Goal: Complete application form

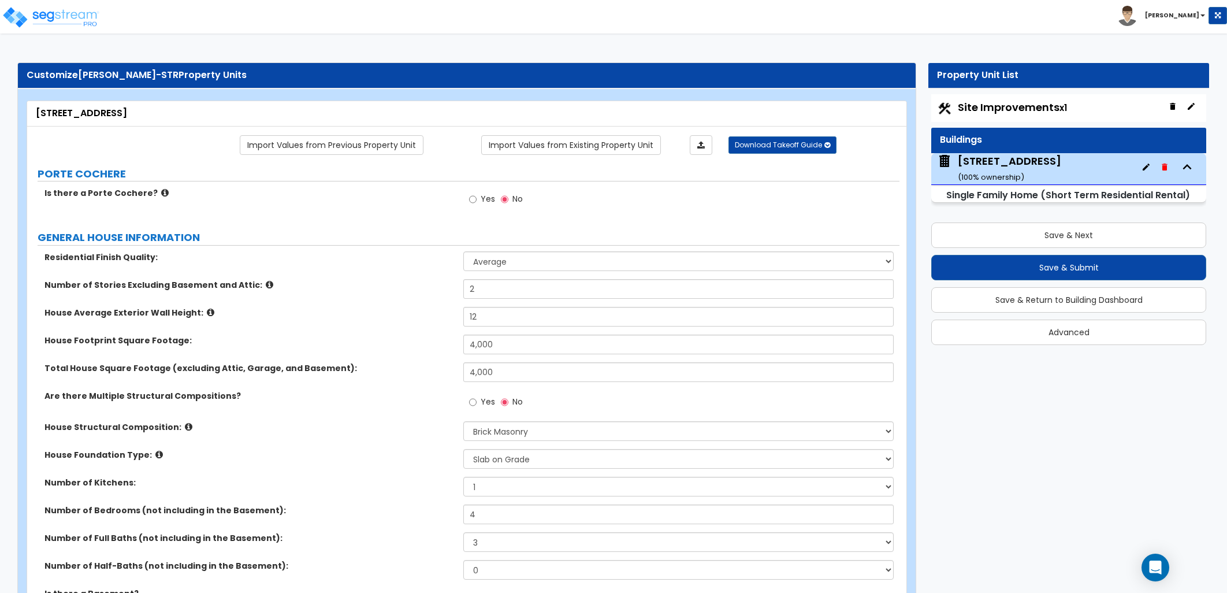
select select "1"
select select "5"
select select "3"
select select "1"
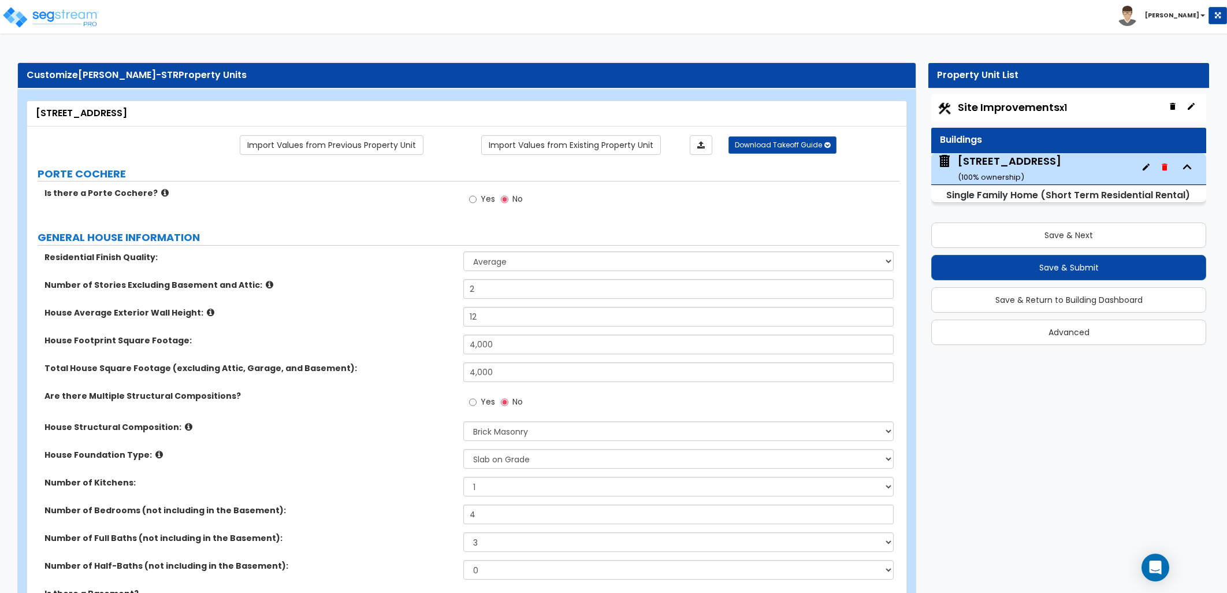
select select "2"
select select "1"
select select "3"
select select "1"
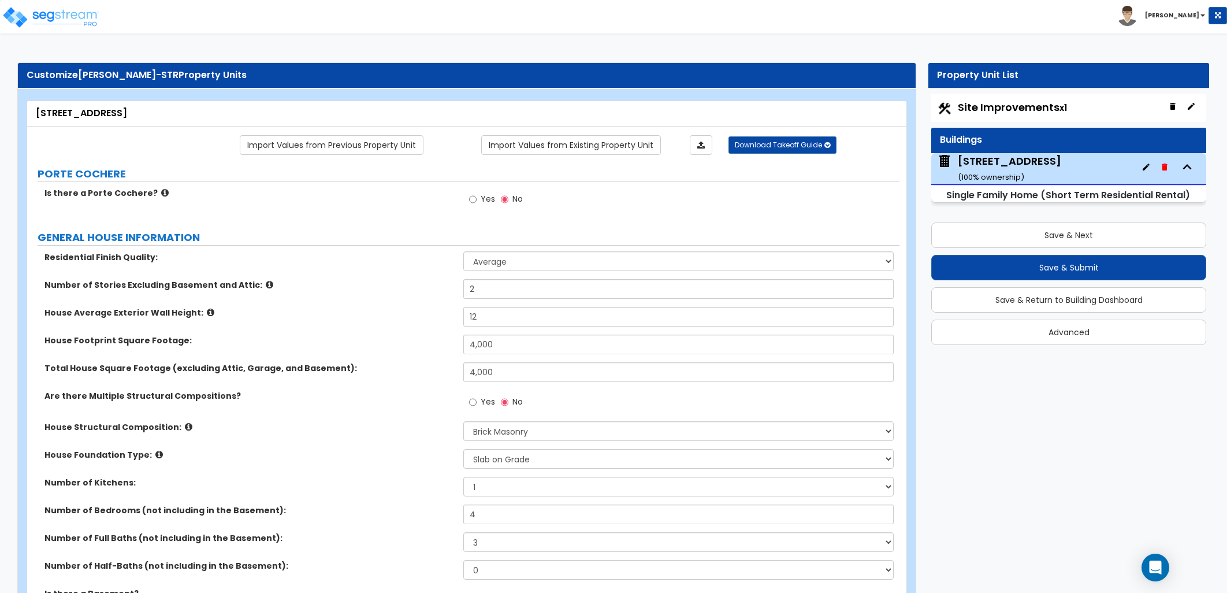
select select "2"
select select "6"
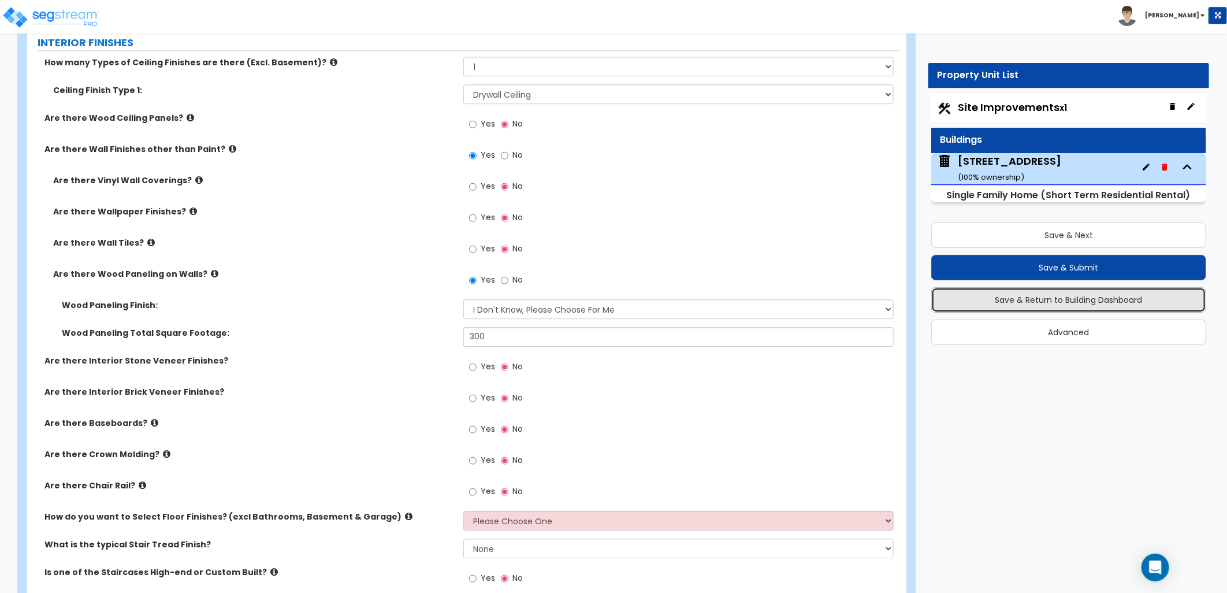
click at [1023, 301] on button "Save & Return to Building Dashboard" at bounding box center [1068, 299] width 275 height 25
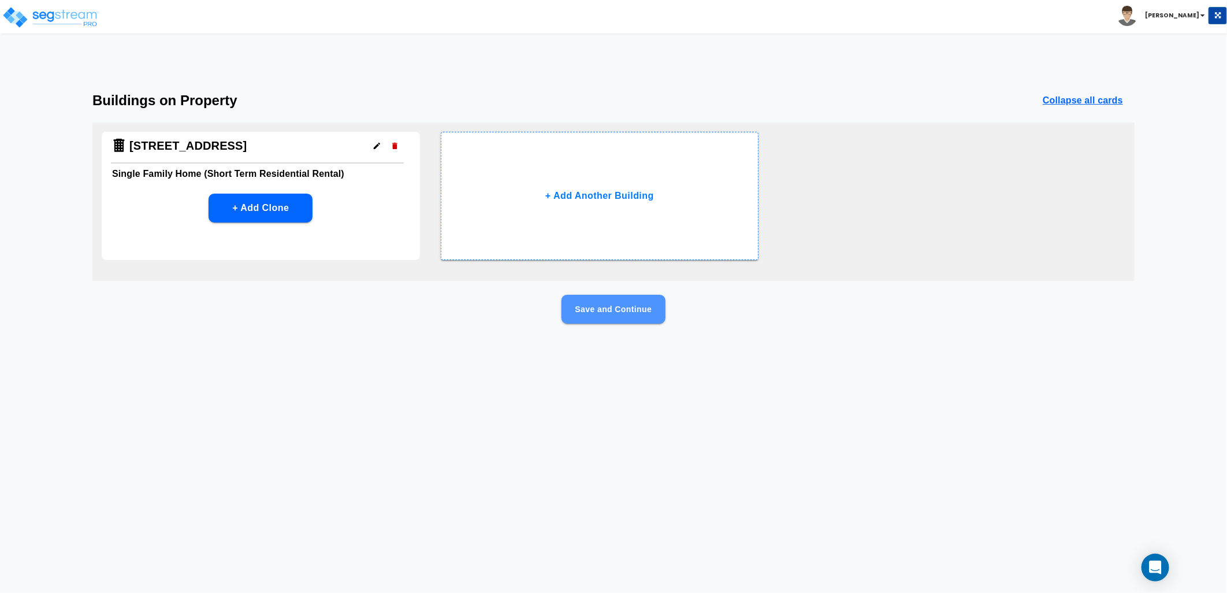
click at [580, 313] on button "Save and Continue" at bounding box center [614, 309] width 104 height 29
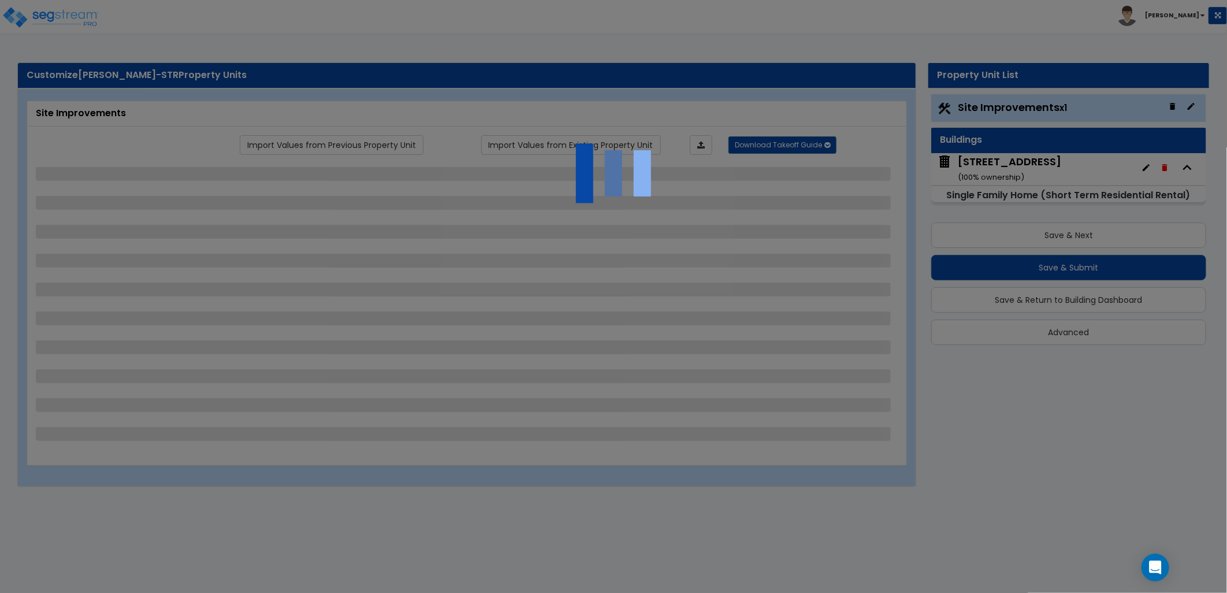
select select "2"
select select "1"
select select "3"
select select "1"
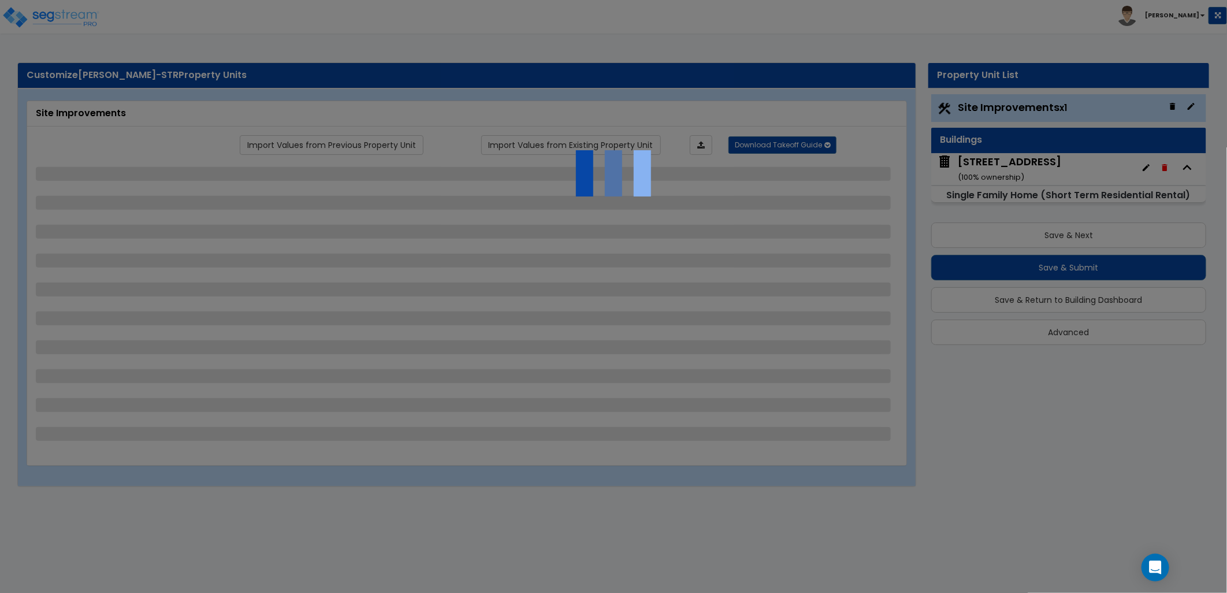
select select "1"
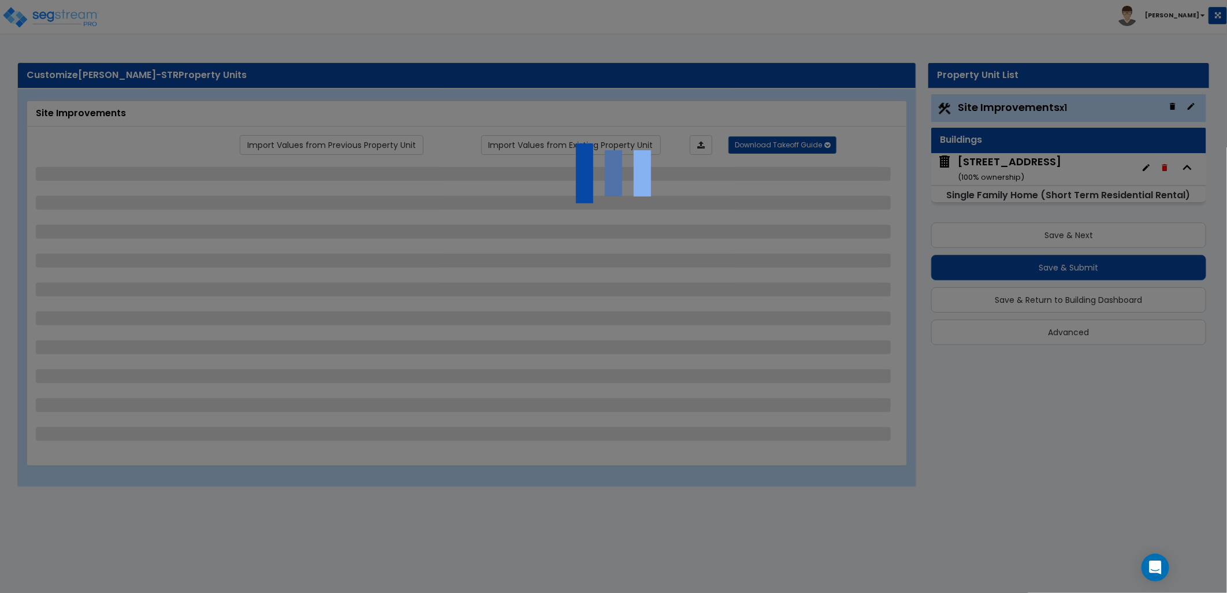
select select "2"
select select "1"
select select "2"
select select "8"
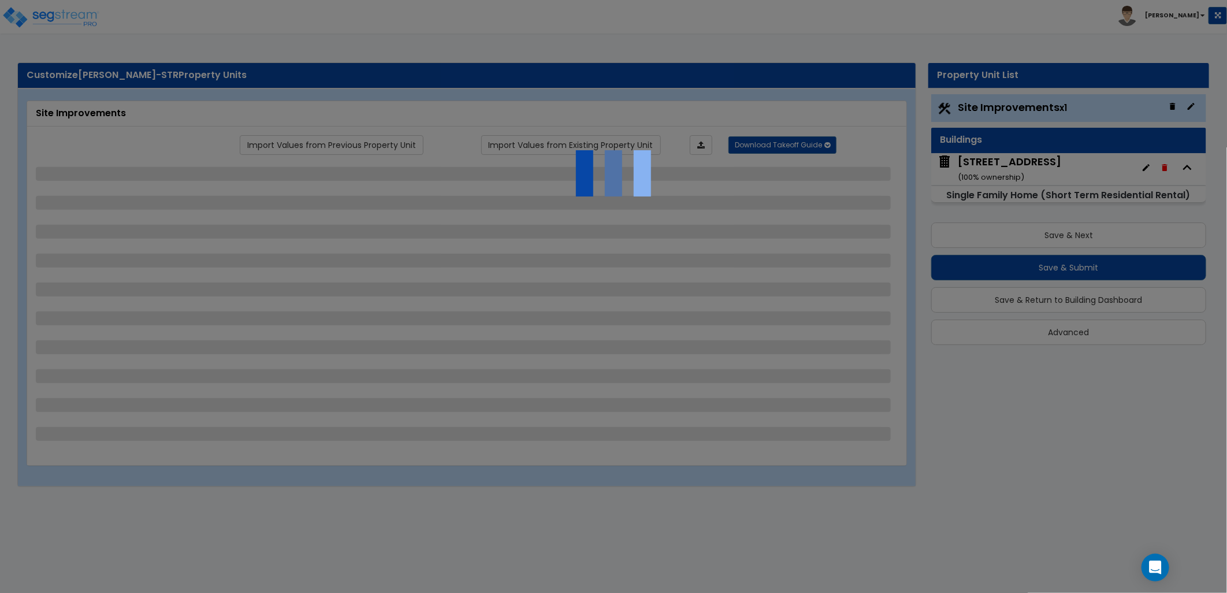
select select "5"
select select "2"
select select "3"
select select "1"
select select "2"
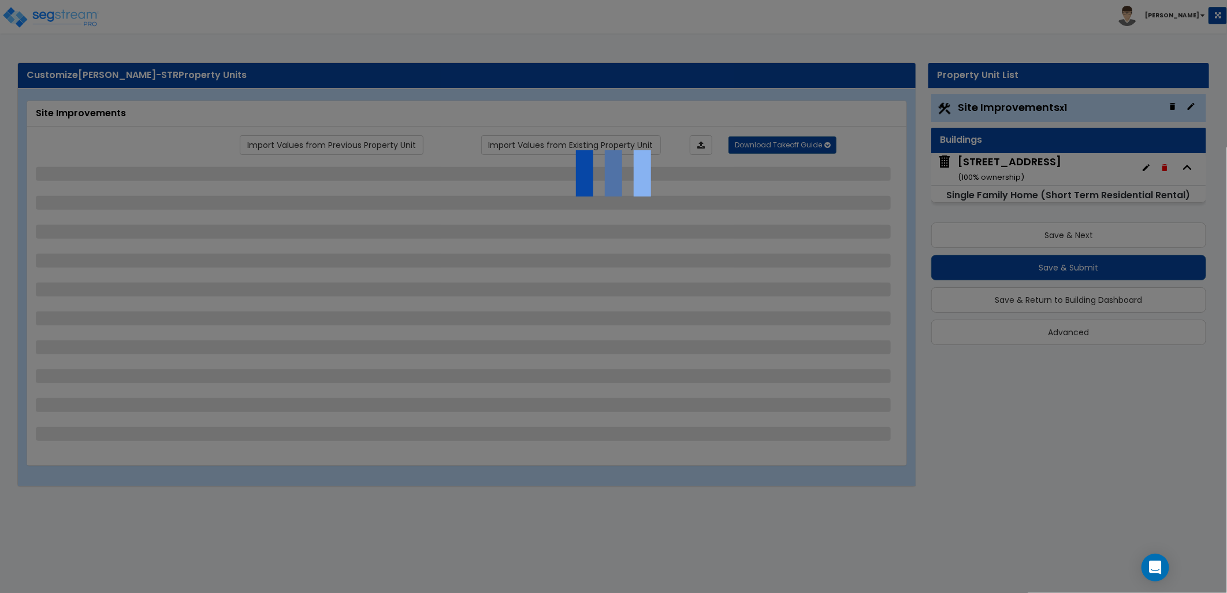
select select "1"
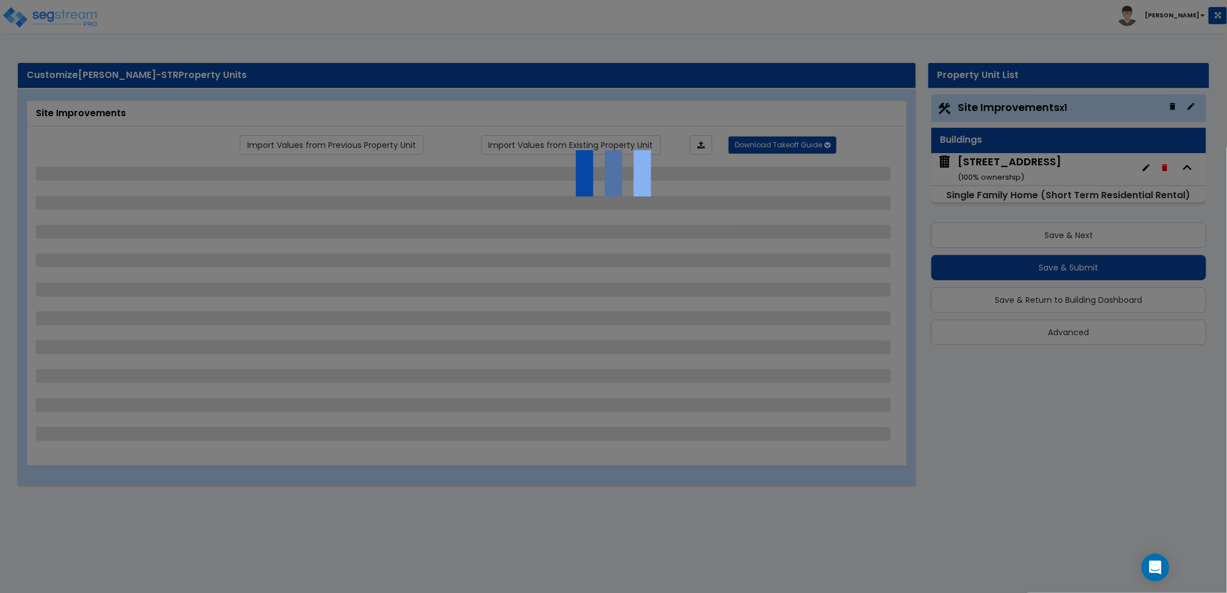
select select "2"
select select "1"
select select "3"
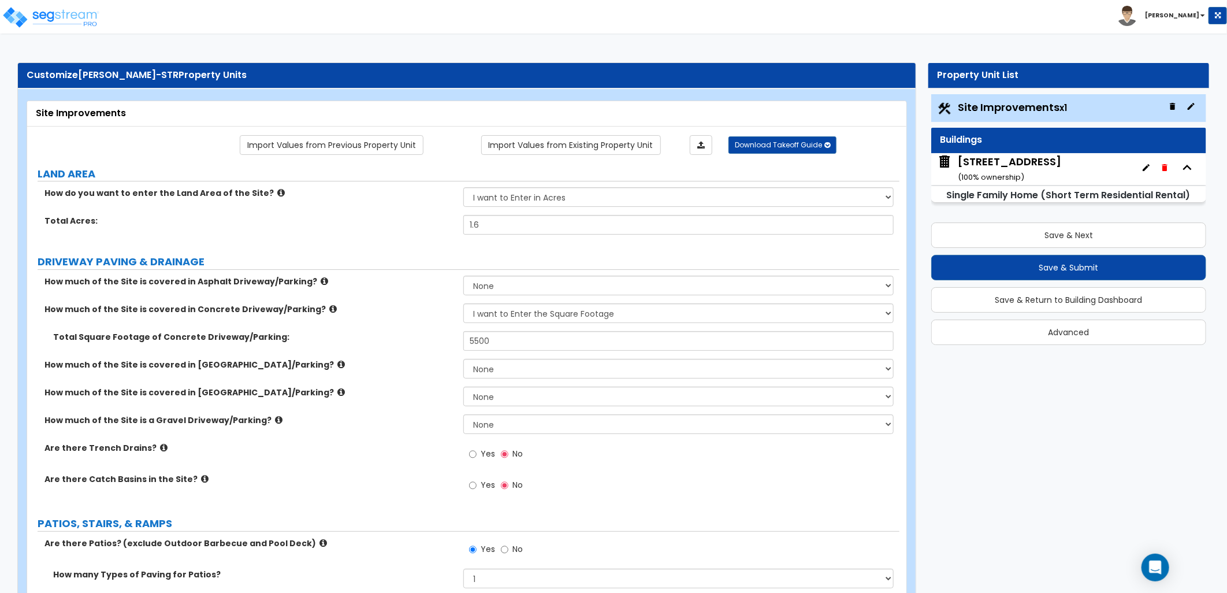
click at [1012, 168] on div "[STREET_ADDRESS] ( 100 % ownership)" at bounding box center [1009, 168] width 103 height 29
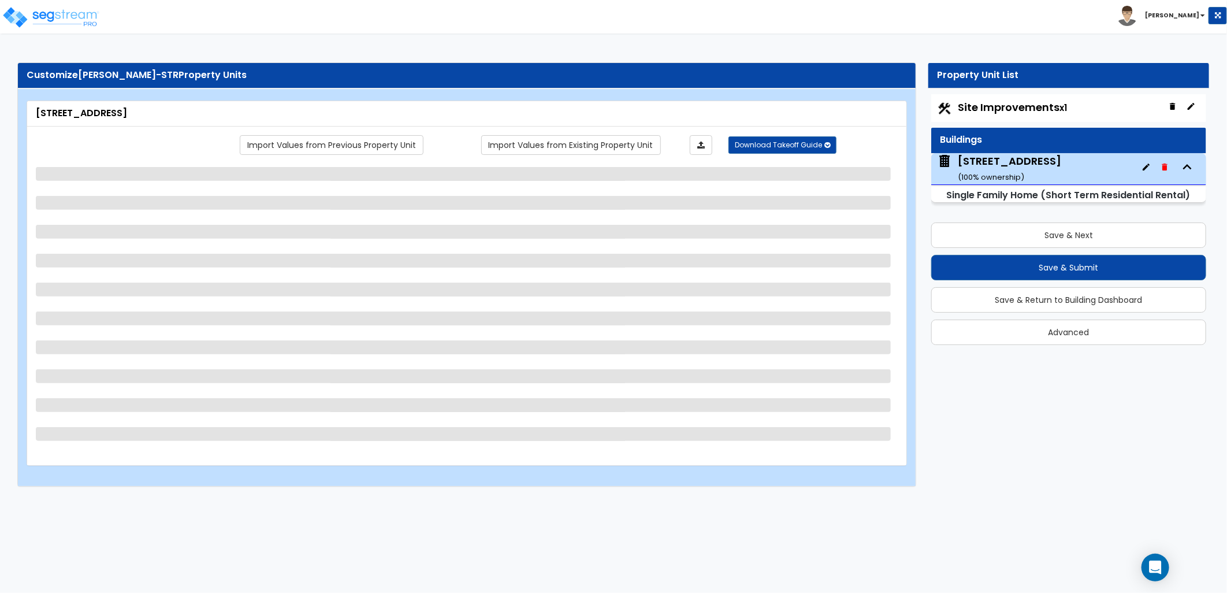
select select "1"
select select "5"
select select "3"
select select "1"
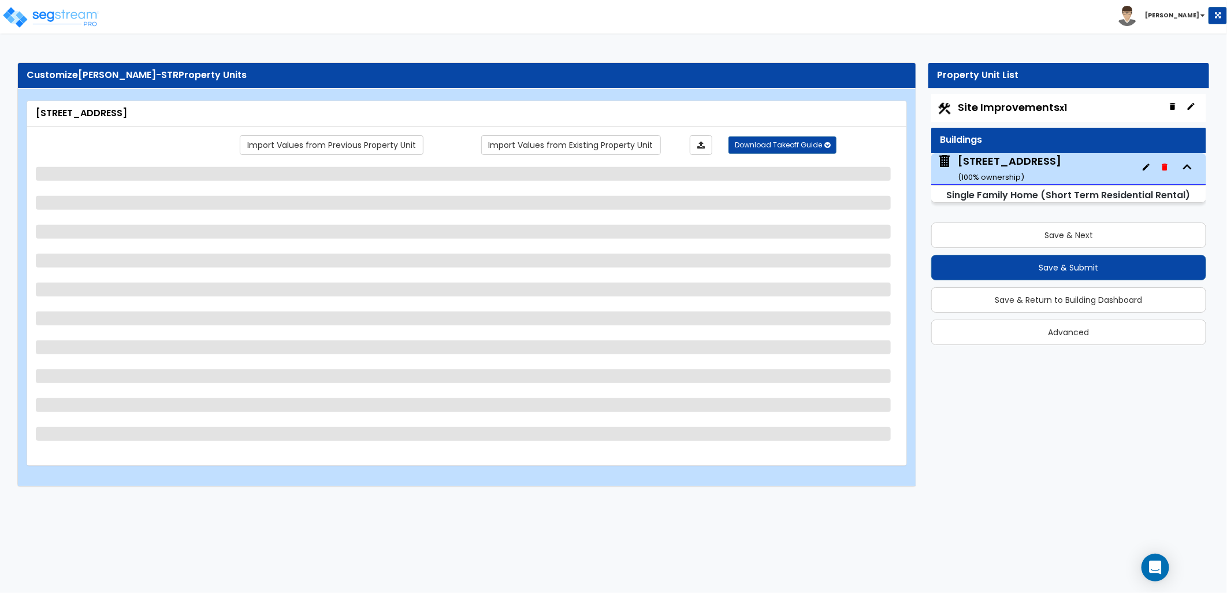
select select "2"
select select "1"
select select "3"
select select "1"
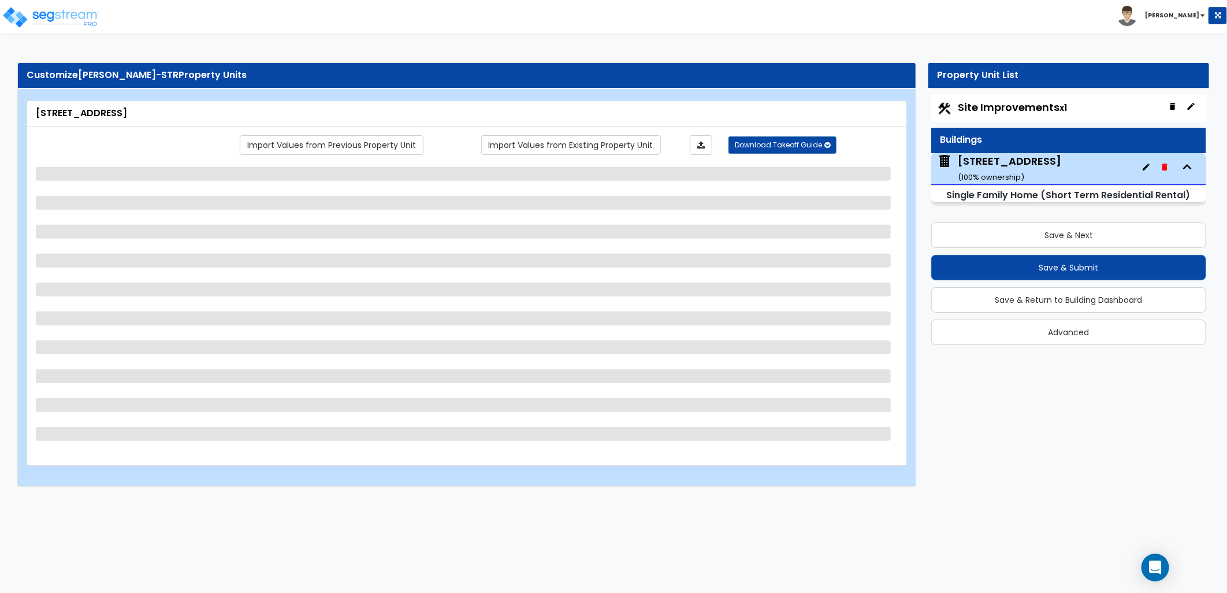
select select "6"
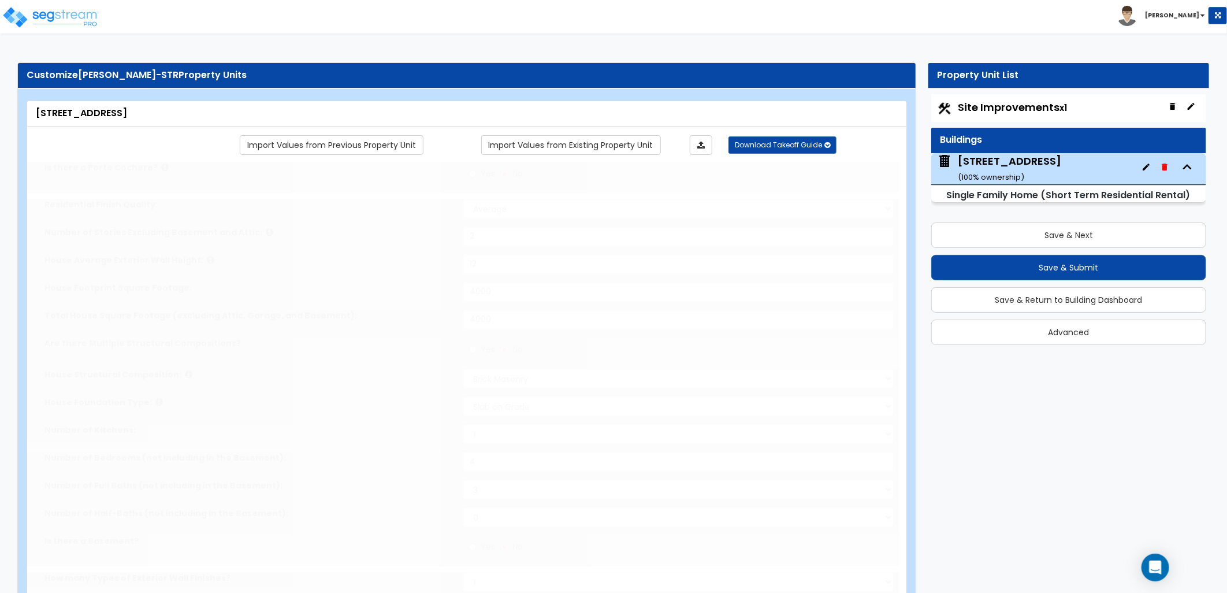
type input "5"
select select "2"
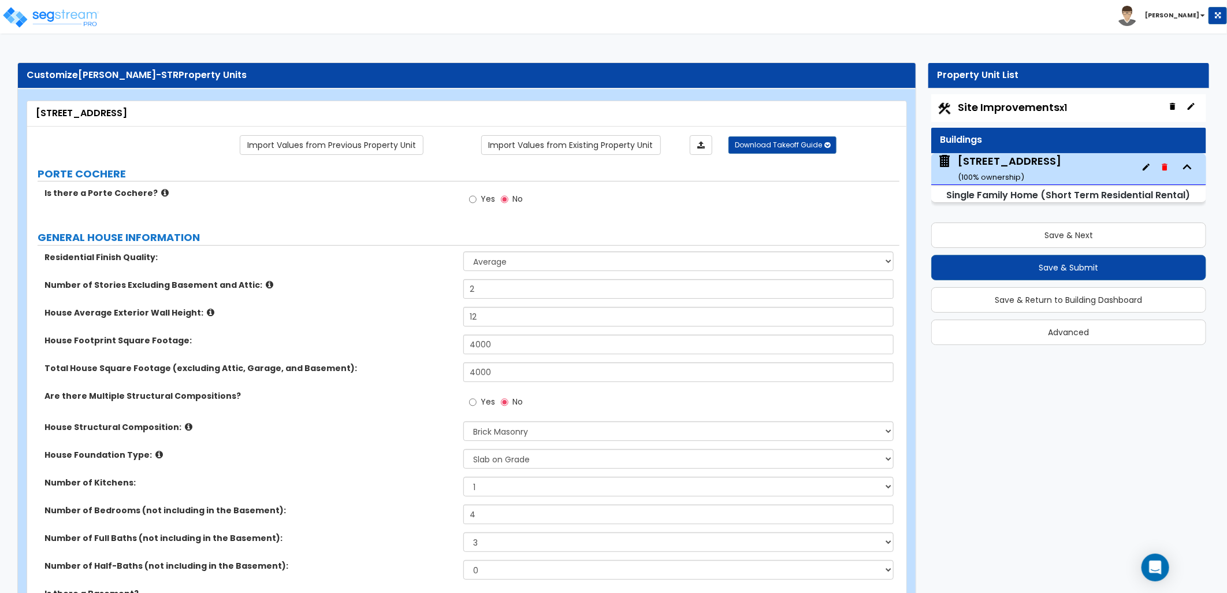
click at [414, 394] on label "Are there Multiple Structural Compositions?" at bounding box center [249, 396] width 410 height 12
drag, startPoint x: 963, startPoint y: 101, endPoint x: 964, endPoint y: 118, distance: 17.3
click at [965, 102] on span "Site Improvements x1" at bounding box center [1012, 107] width 109 height 14
select select "2"
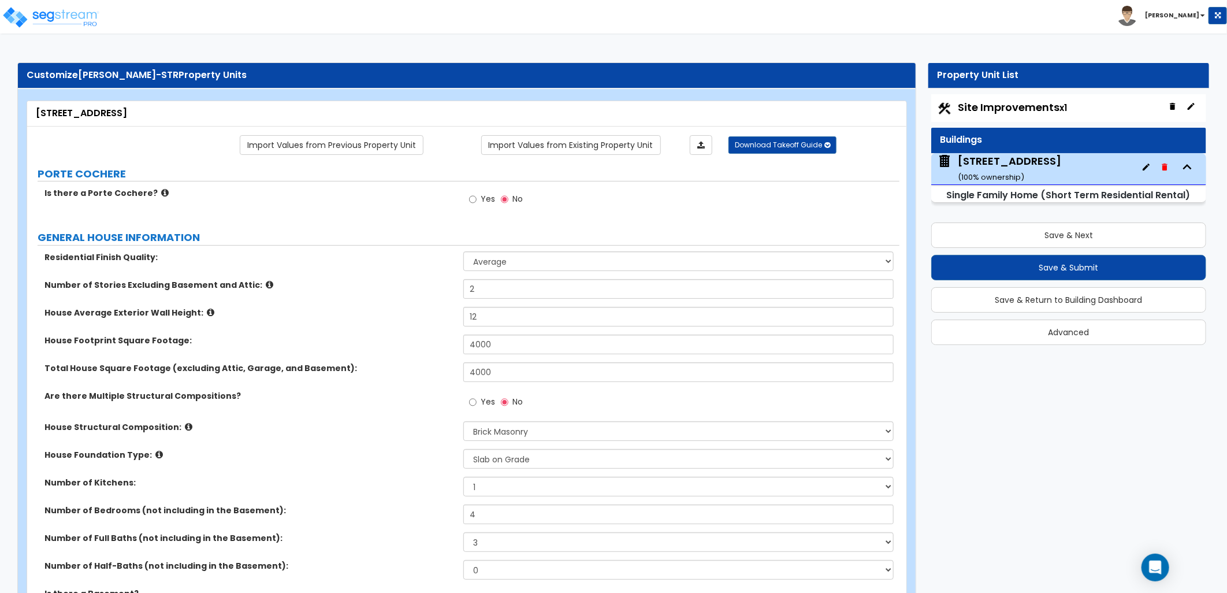
select select "1"
select select "3"
select select "1"
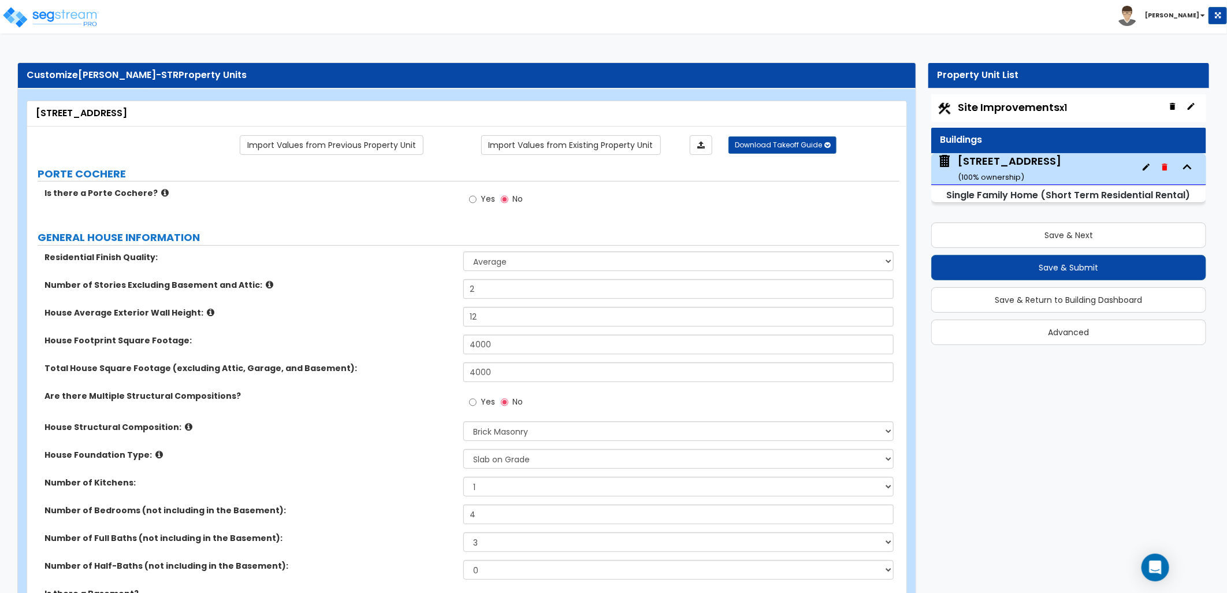
select select "1"
select select "2"
select select "1"
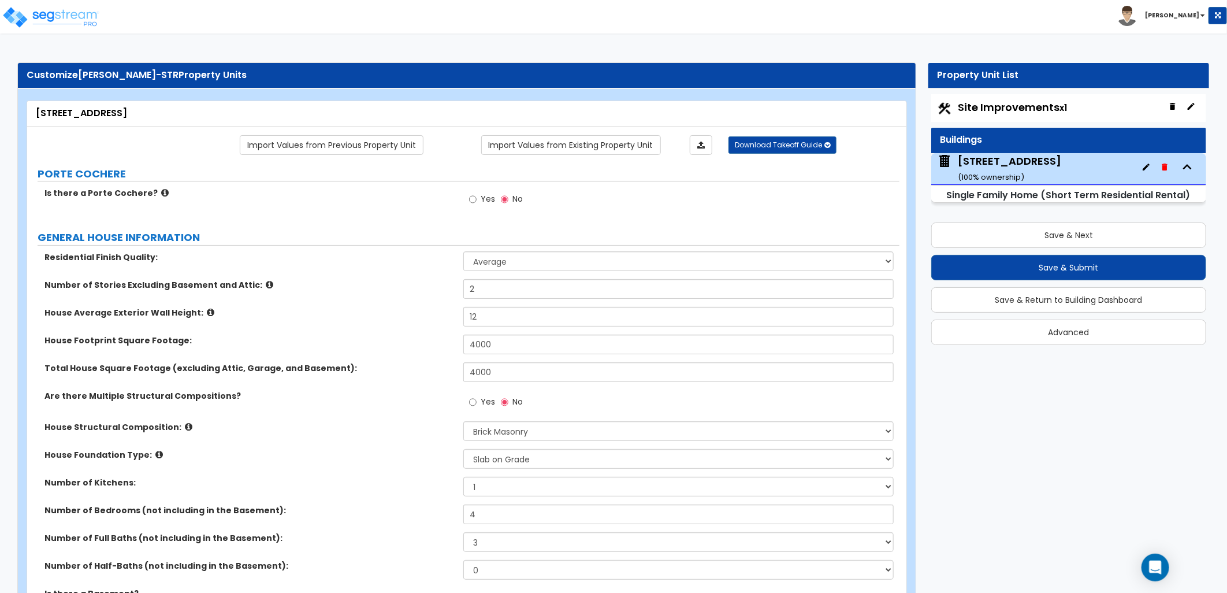
select select "2"
select select "8"
select select "5"
select select "2"
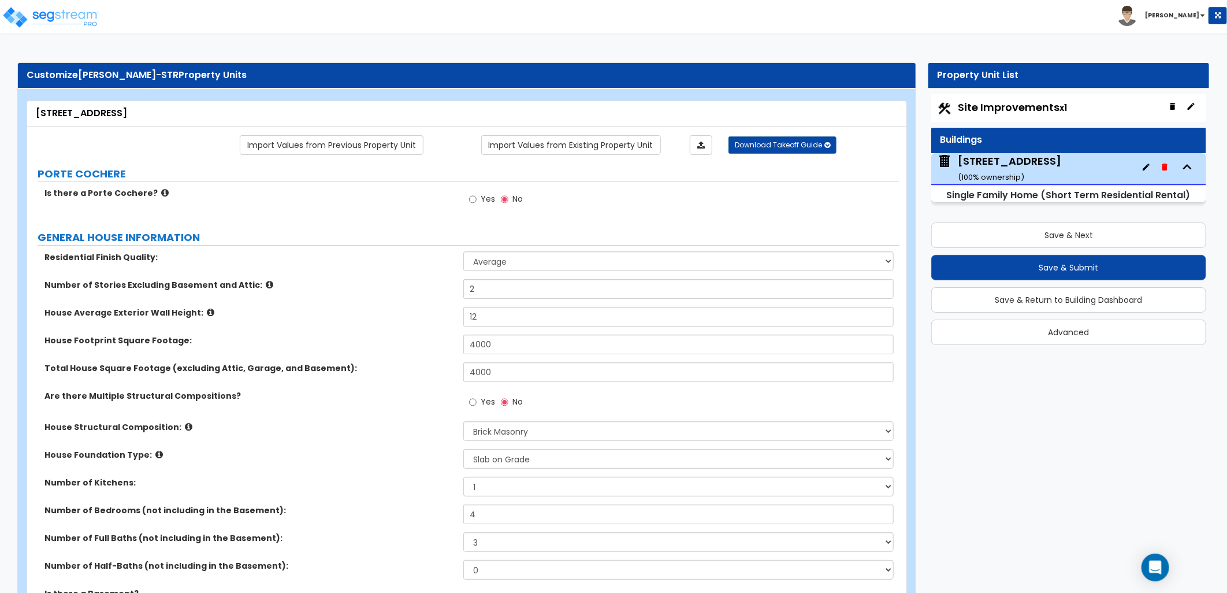
select select "3"
select select "1"
select select "2"
select select "1"
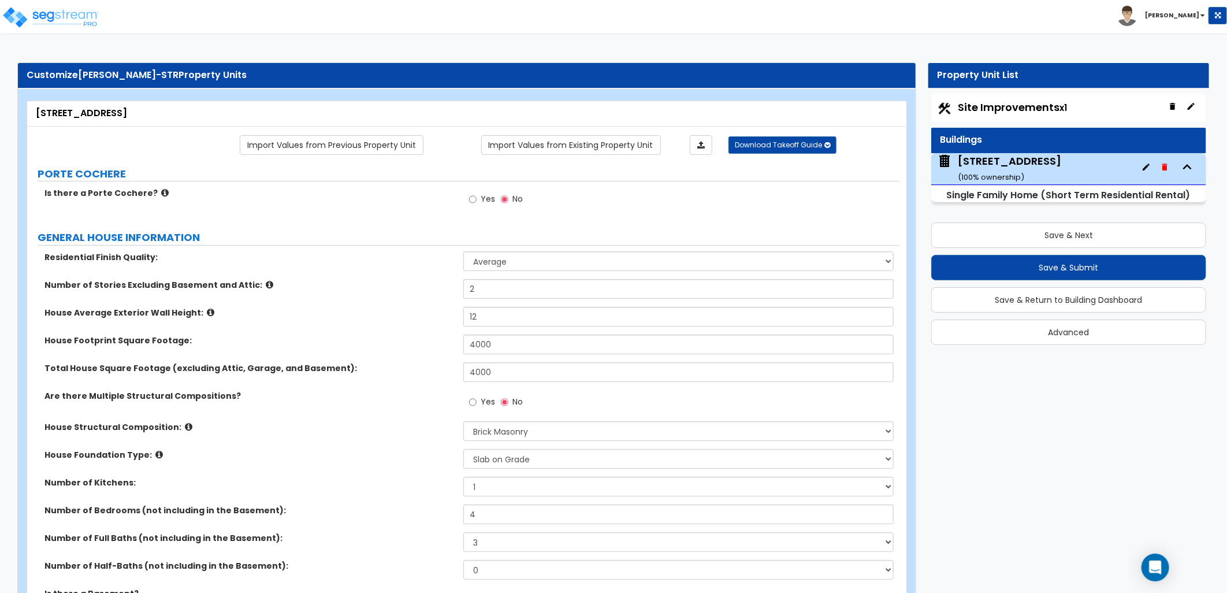
select select "1"
select select "2"
select select "1"
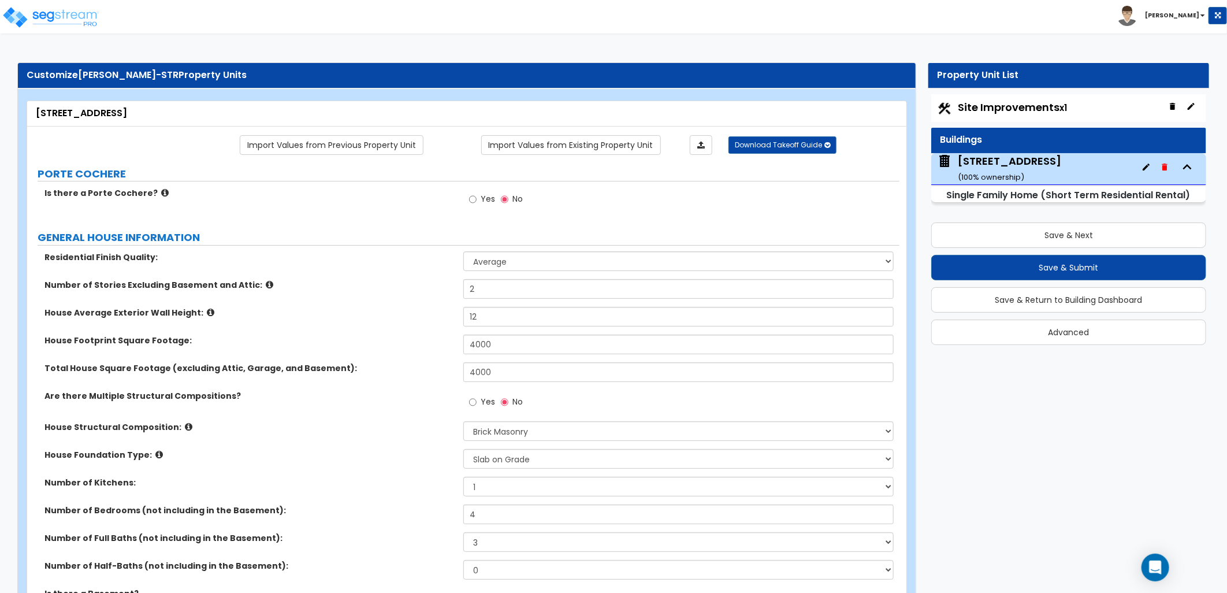
select select "1"
select select "3"
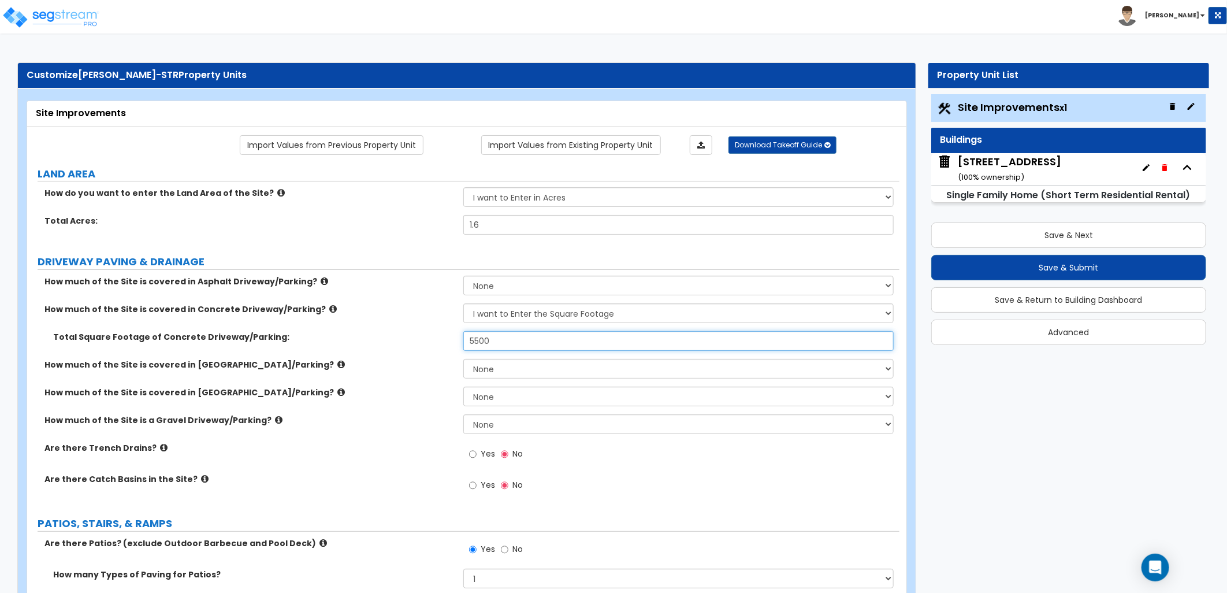
drag, startPoint x: 493, startPoint y: 344, endPoint x: 472, endPoint y: 344, distance: 21.4
click at [472, 344] on input "5500" at bounding box center [678, 341] width 430 height 20
click at [453, 372] on div "How much of the Site is covered in [GEOGRAPHIC_DATA]/Parking? None I want to En…" at bounding box center [463, 373] width 872 height 28
drag, startPoint x: 508, startPoint y: 347, endPoint x: 445, endPoint y: 348, distance: 63.0
click at [445, 348] on div "Total Square Footage of Concrete Driveway/Parking: 5,700" at bounding box center [463, 345] width 872 height 28
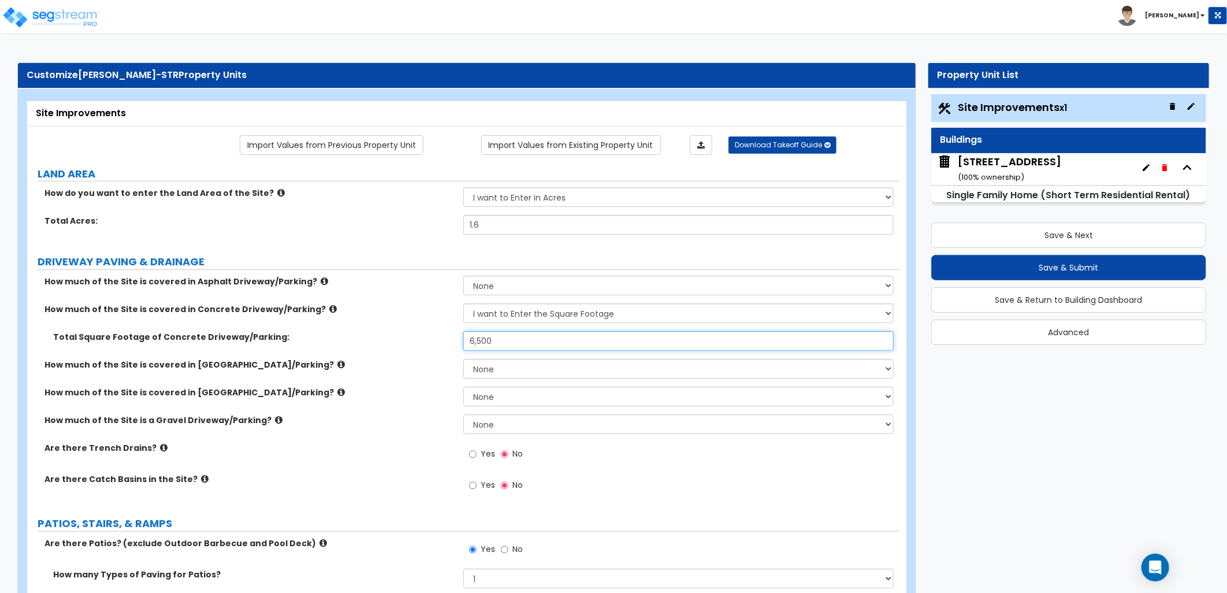
type input "6,500"
click at [445, 348] on div "Total Square Footage of Concrete Driveway/Parking: 6,500" at bounding box center [463, 345] width 872 height 28
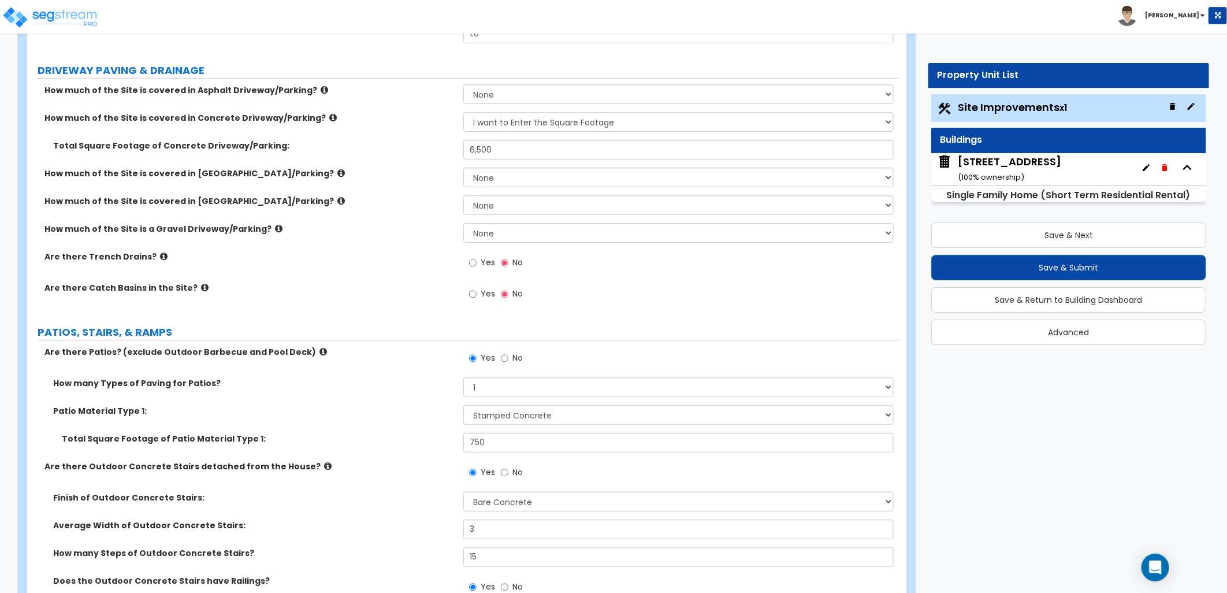
scroll to position [192, 0]
click at [160, 254] on icon at bounding box center [164, 255] width 8 height 9
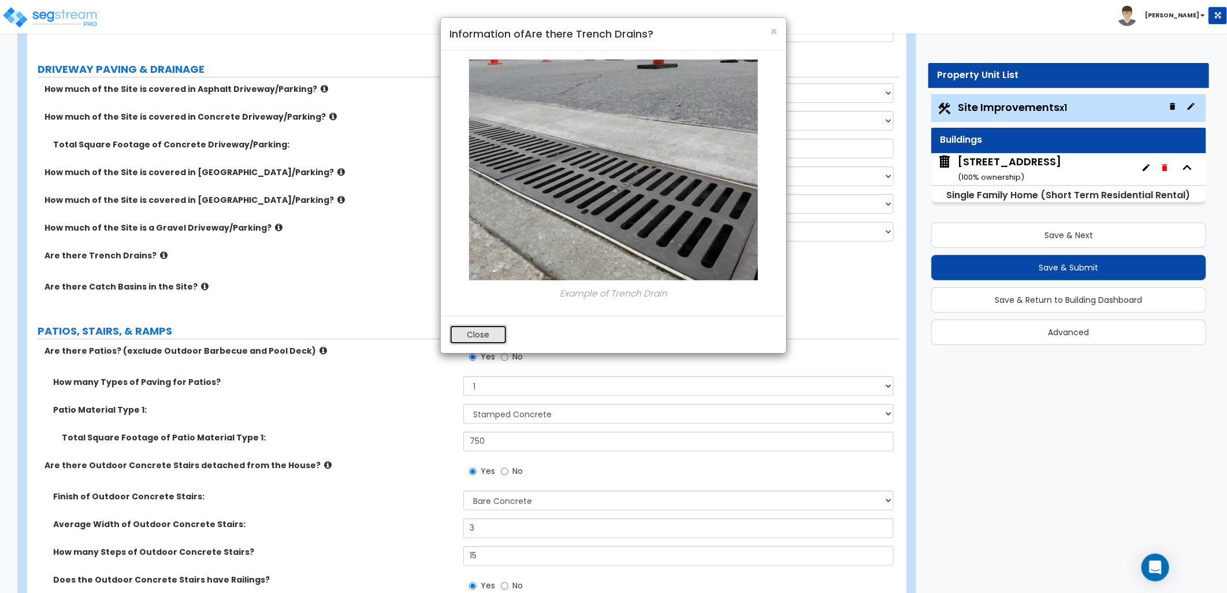
click at [472, 338] on button "Close" at bounding box center [479, 335] width 58 height 20
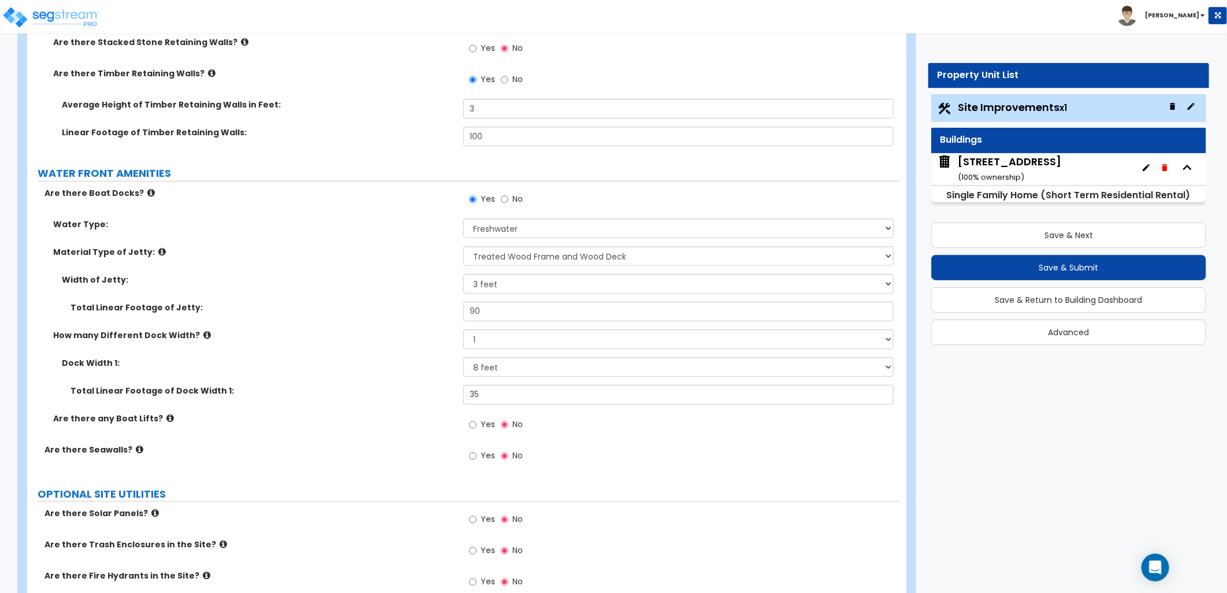
scroll to position [2953, 0]
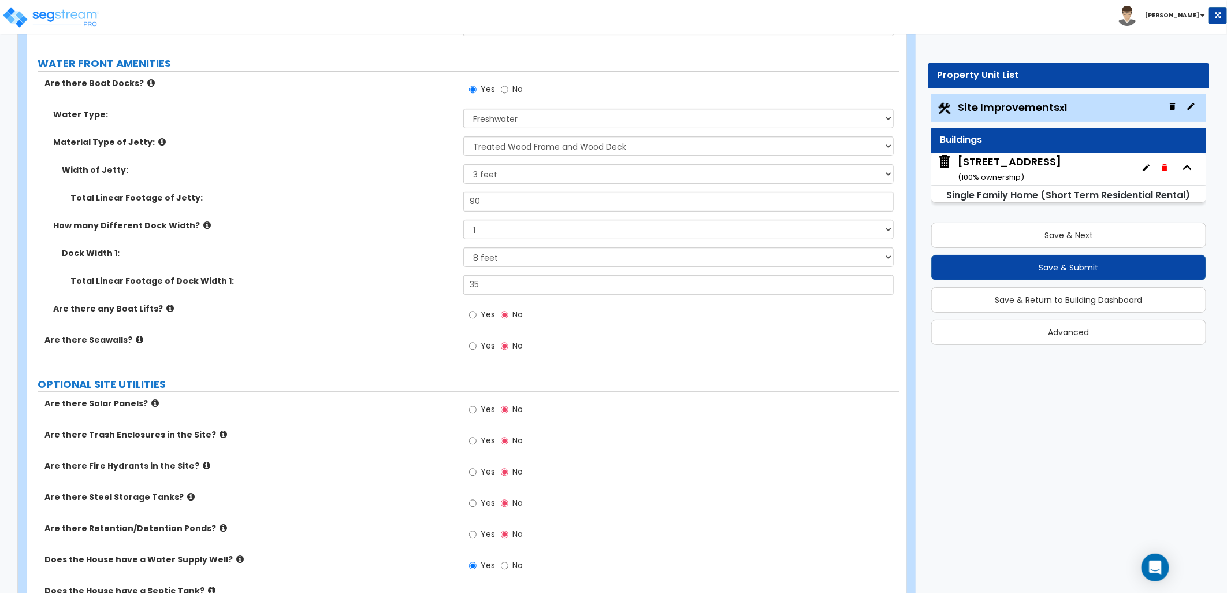
click at [994, 173] on small "( 100 % ownership)" at bounding box center [991, 177] width 66 height 11
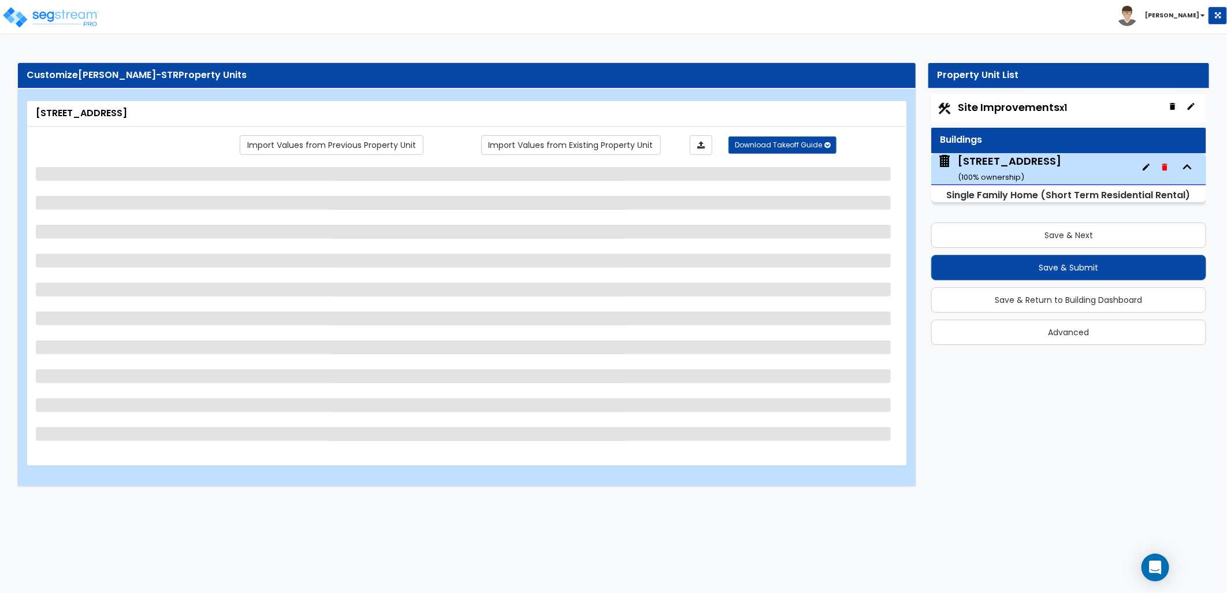
scroll to position [0, 0]
select select "1"
select select "5"
select select "3"
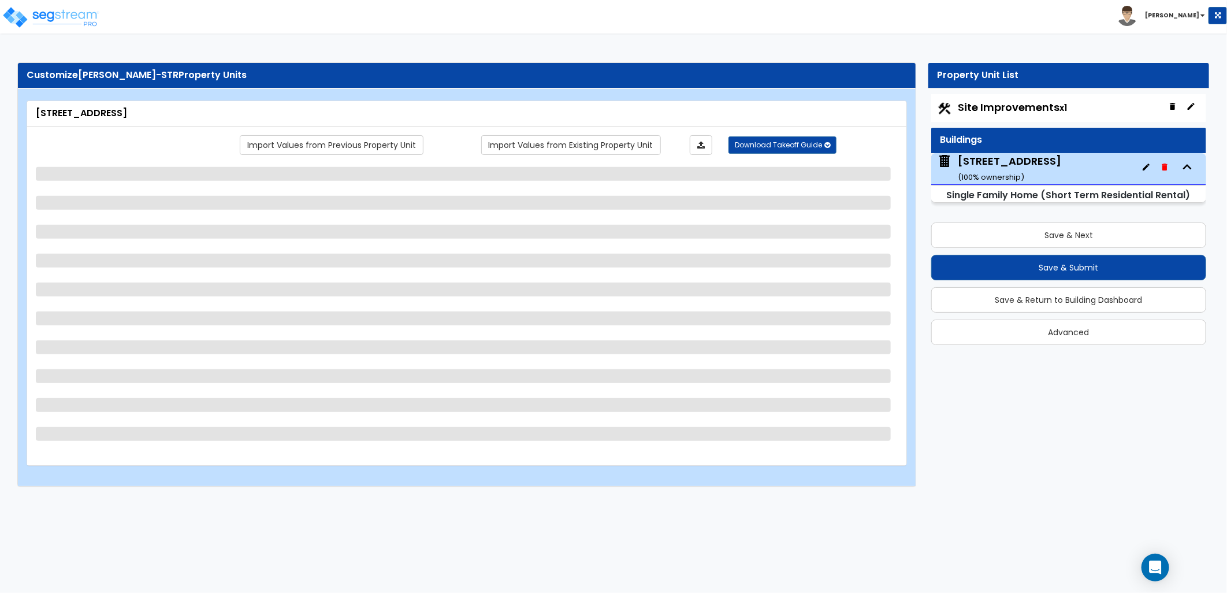
select select "1"
select select "2"
select select "1"
select select "3"
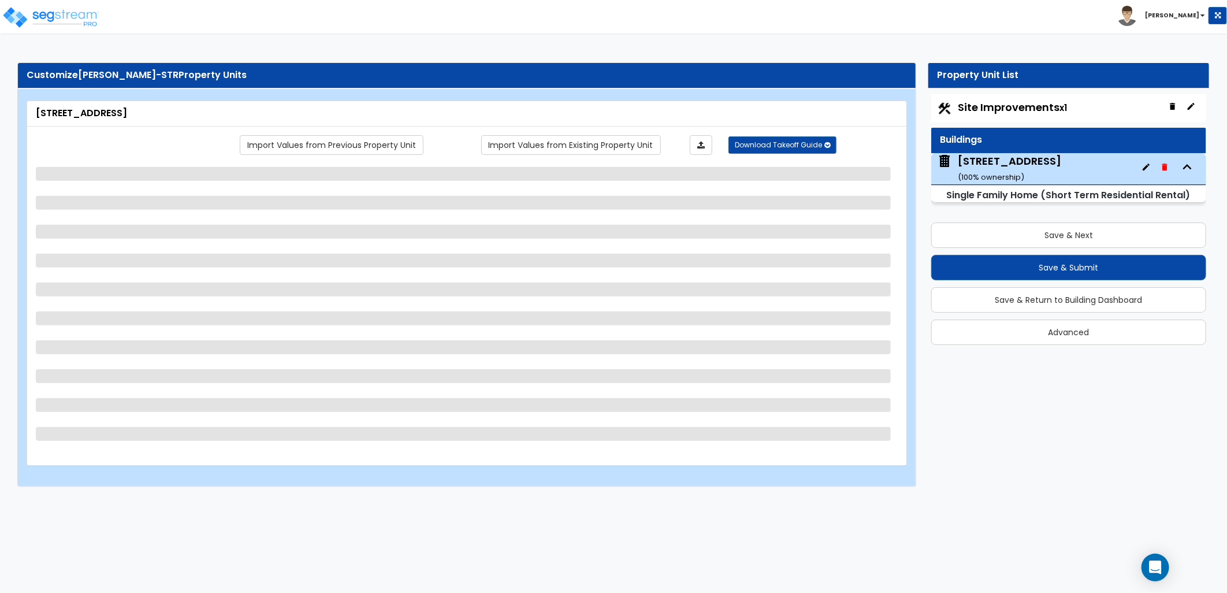
select select "1"
select select "6"
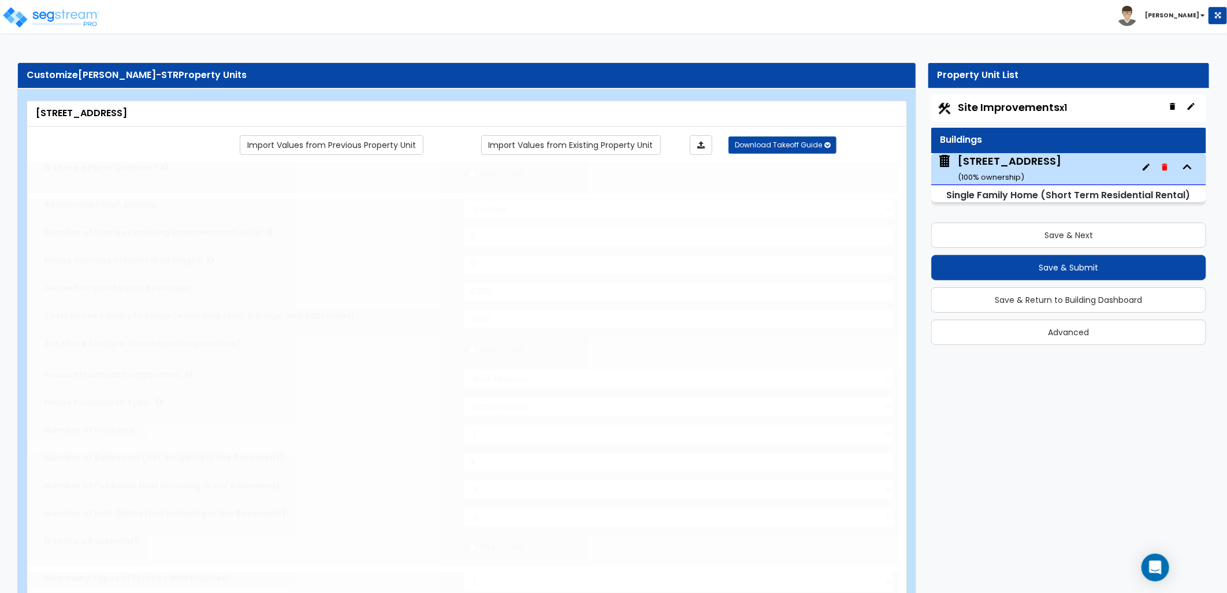
type input "5"
select select "2"
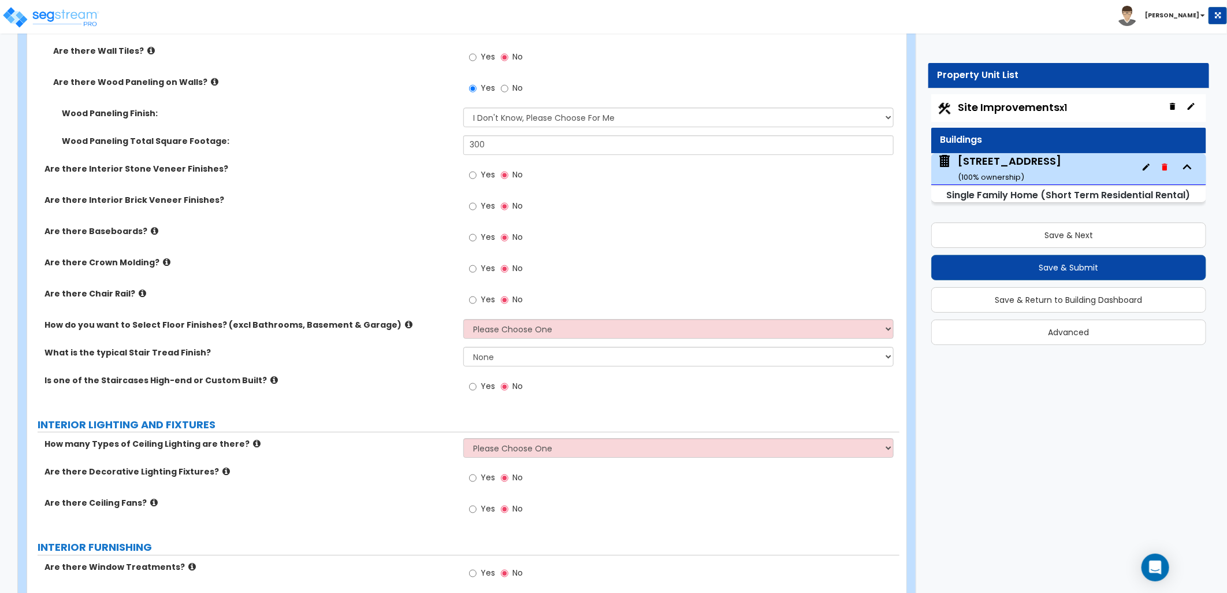
scroll to position [2246, 0]
drag, startPoint x: 499, startPoint y: 328, endPoint x: 503, endPoint y: 338, distance: 11.0
click at [499, 328] on select "Please Choose One I want to Select Floor Finishes for the Areas of the House I …" at bounding box center [678, 328] width 430 height 20
select select "2"
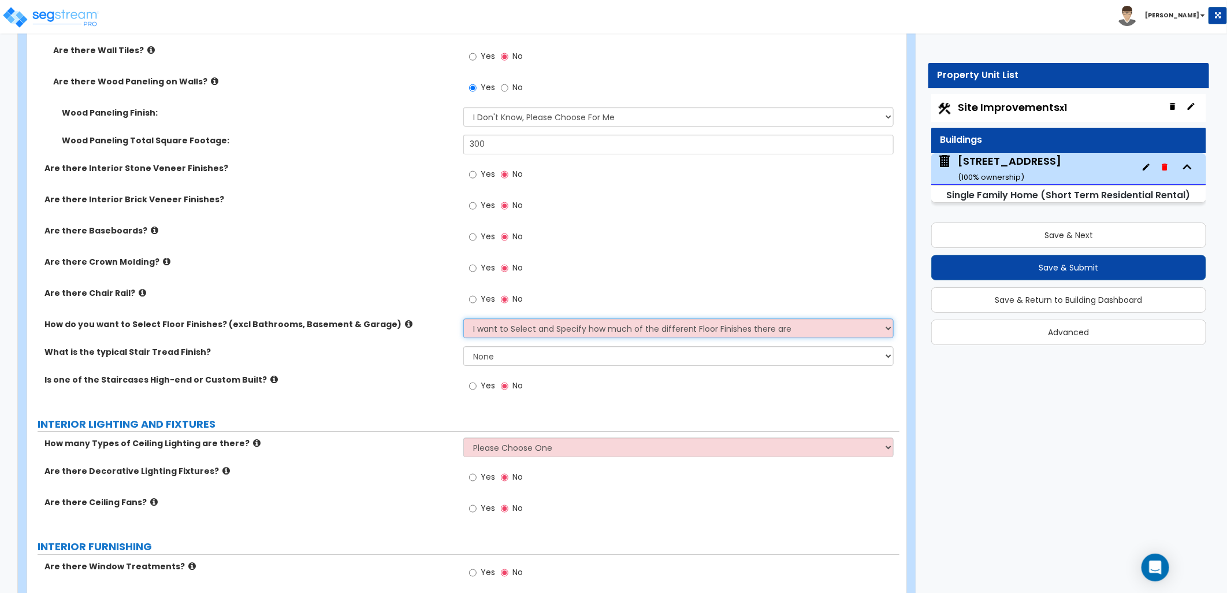
click at [463, 318] on select "Please Choose One I want to Select Floor Finishes for the Areas of the House I …" at bounding box center [678, 328] width 430 height 20
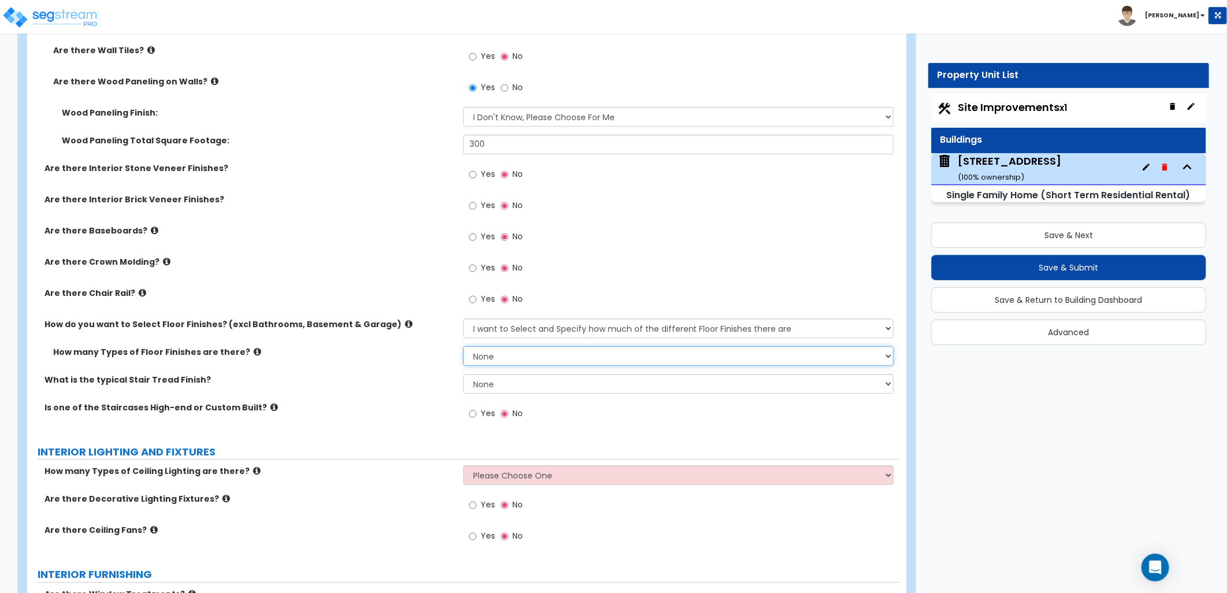
click at [521, 355] on select "None 1 2 3 4" at bounding box center [678, 356] width 430 height 20
select select "3"
click at [463, 346] on select "None 1 2 3 4" at bounding box center [678, 356] width 430 height 20
